Goal: Information Seeking & Learning: Learn about a topic

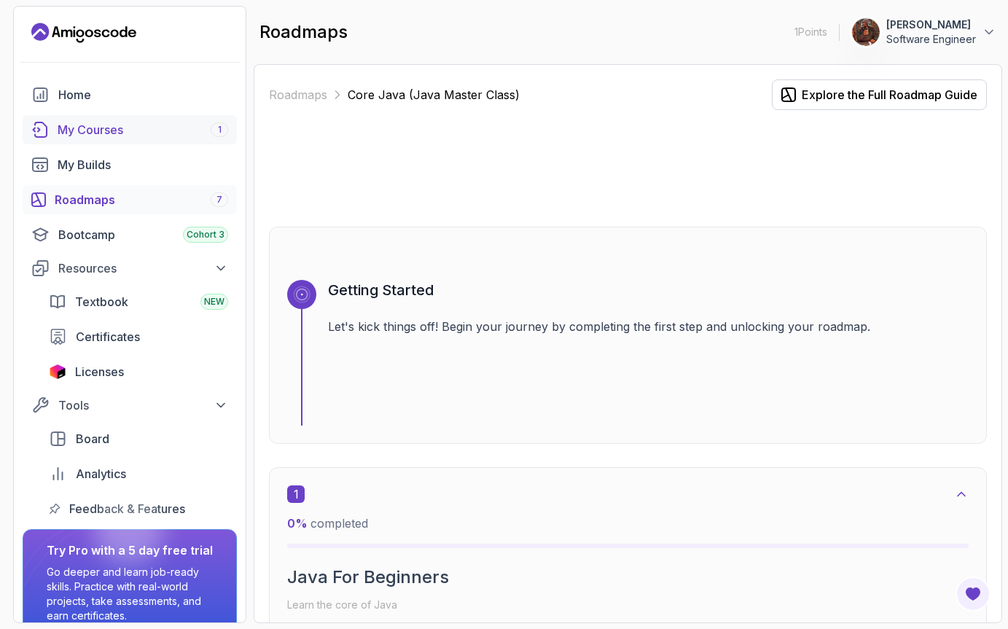
click at [130, 122] on div "My Courses 1" at bounding box center [143, 129] width 171 height 17
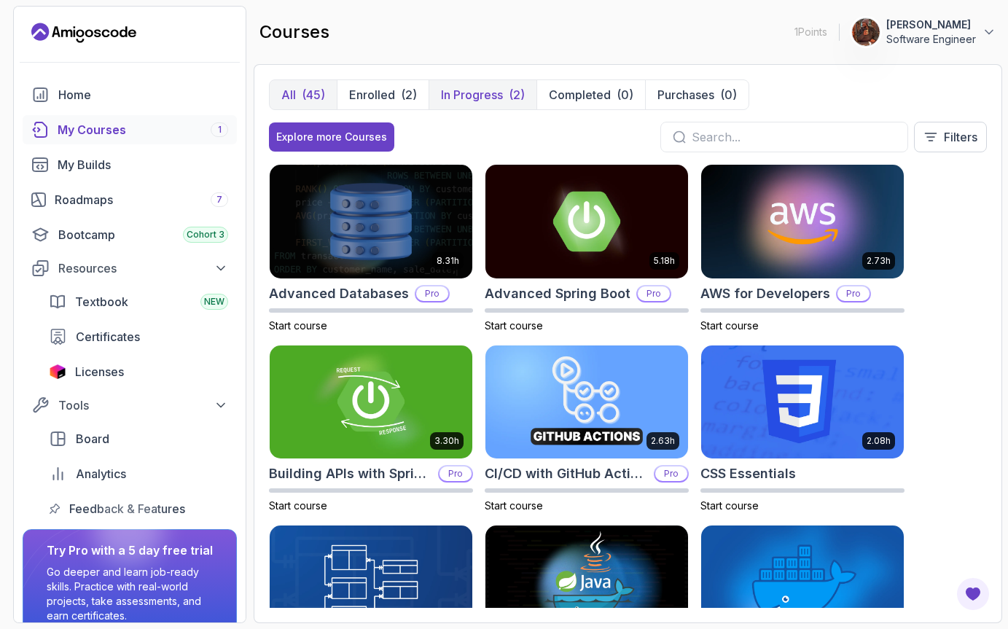
click at [450, 98] on p "In Progress" at bounding box center [472, 94] width 62 height 17
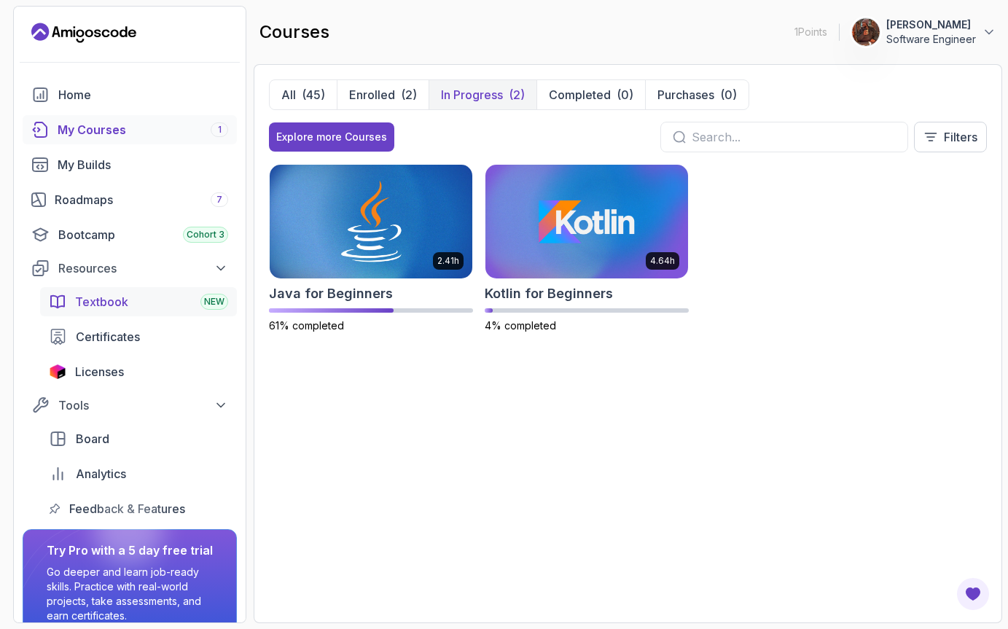
click at [156, 308] on div "Textbook NEW" at bounding box center [151, 301] width 153 height 17
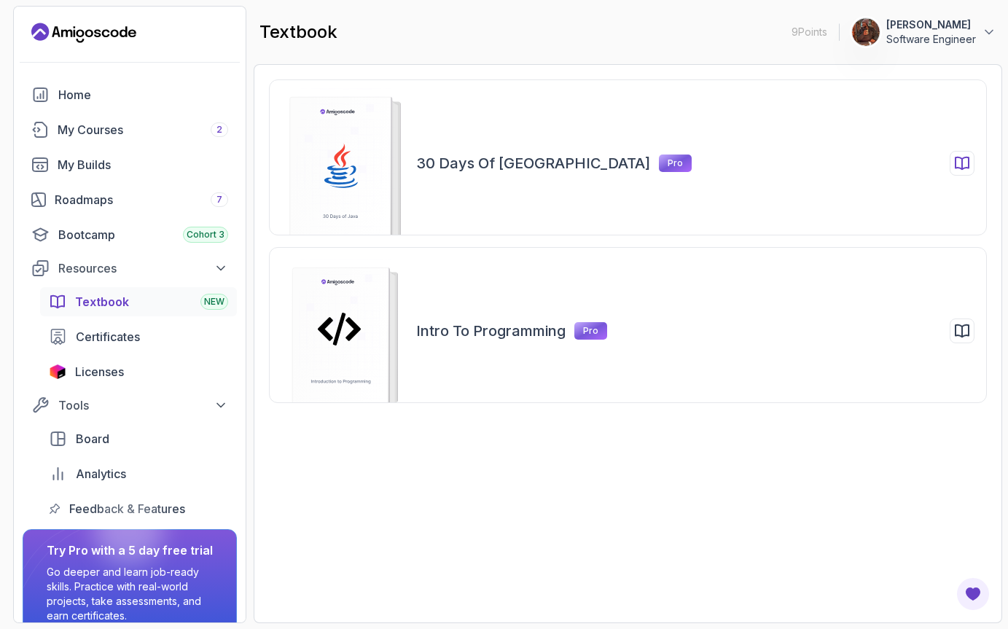
click at [418, 139] on icon at bounding box center [343, 163] width 154 height 150
